Goal: Transaction & Acquisition: Download file/media

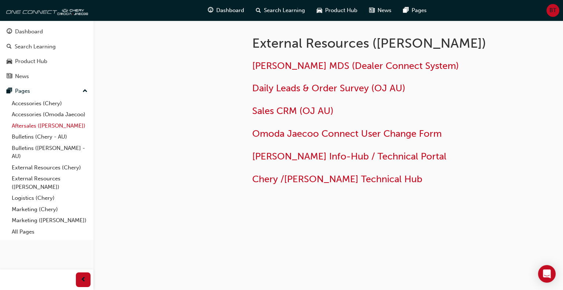
click at [43, 124] on link "Aftersales ([PERSON_NAME])" at bounding box center [50, 125] width 82 height 11
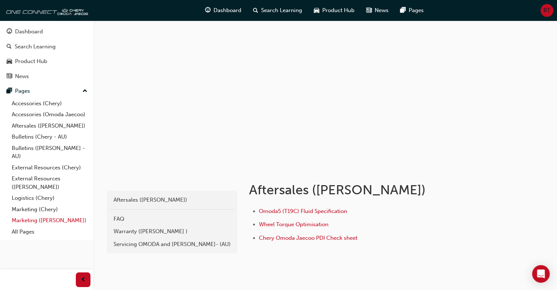
click at [31, 219] on link "Marketing ([PERSON_NAME])" at bounding box center [50, 220] width 82 height 11
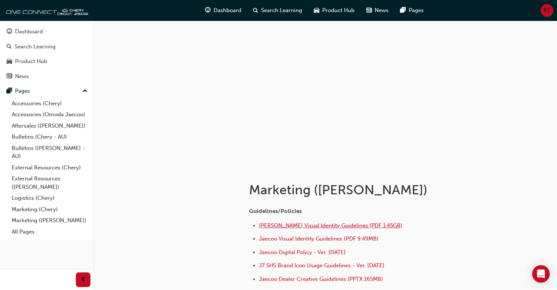
click at [307, 226] on span "[PERSON_NAME] Visual Identity Guidelines (PDF 1.45GB)" at bounding box center [331, 225] width 144 height 7
